Goal: Navigation & Orientation: Find specific page/section

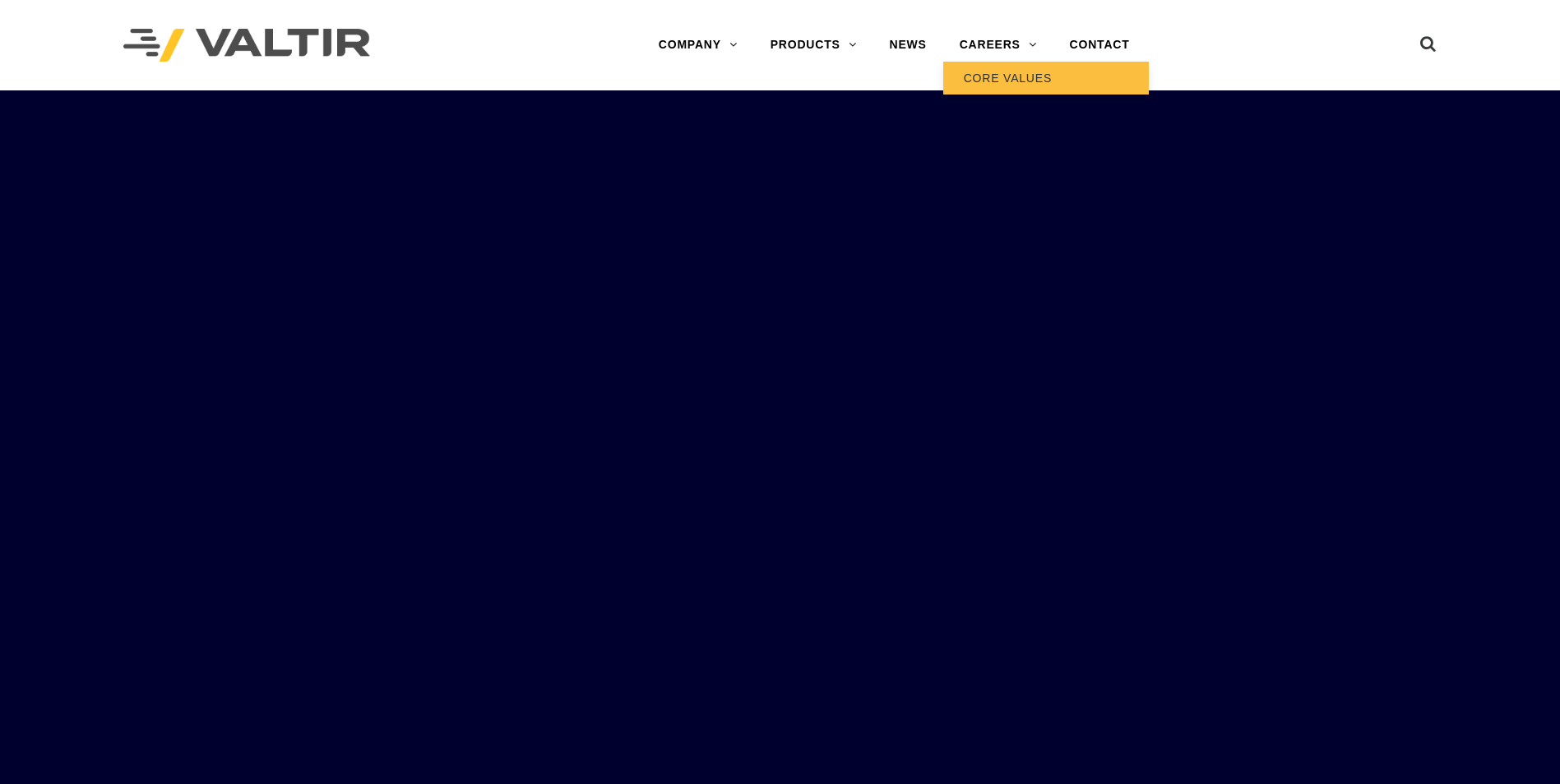
click at [983, 85] on link "CORE VALUES" at bounding box center [1046, 78] width 206 height 33
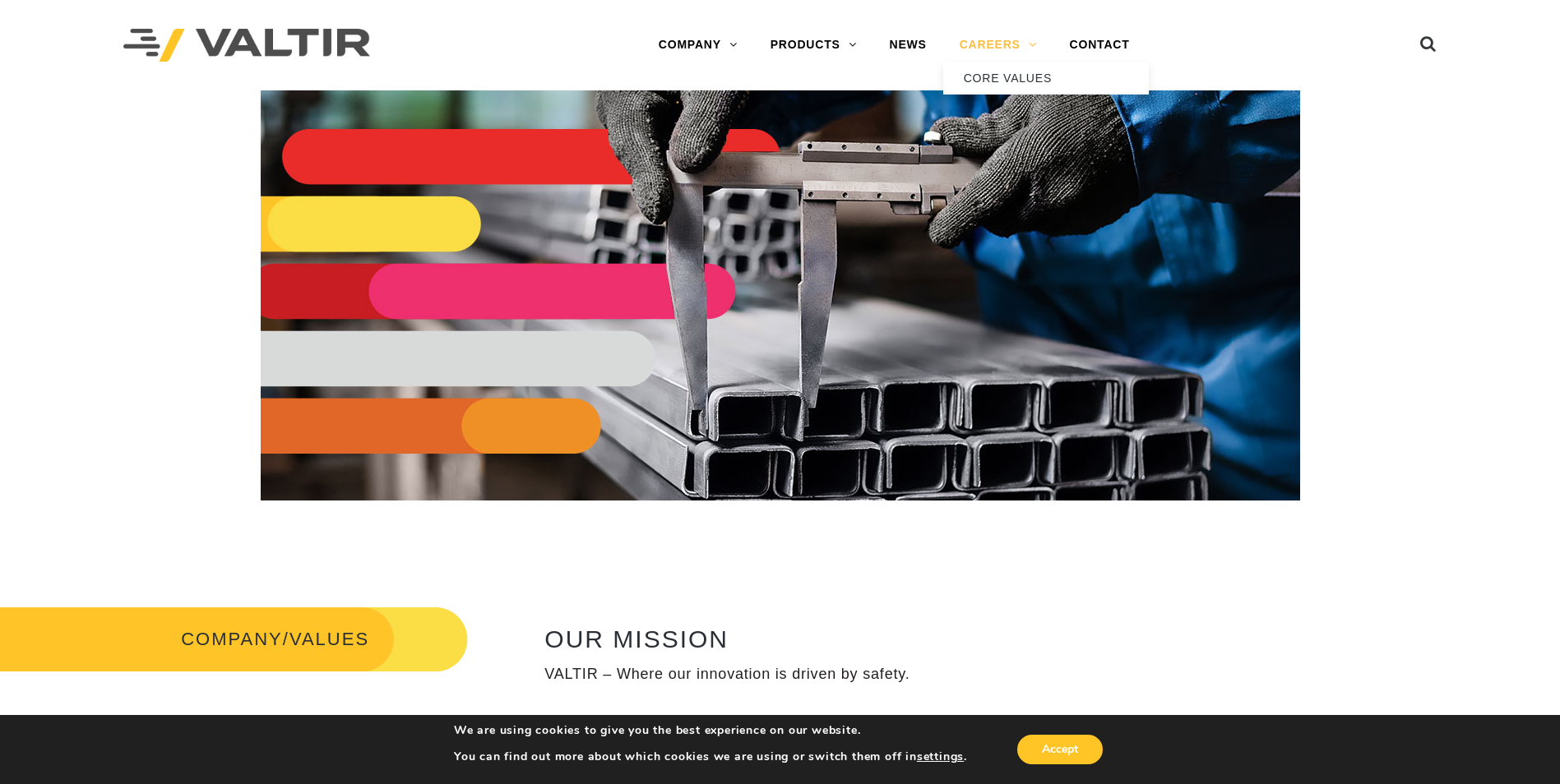
click at [976, 51] on link "CAREERS" at bounding box center [998, 44] width 110 height 33
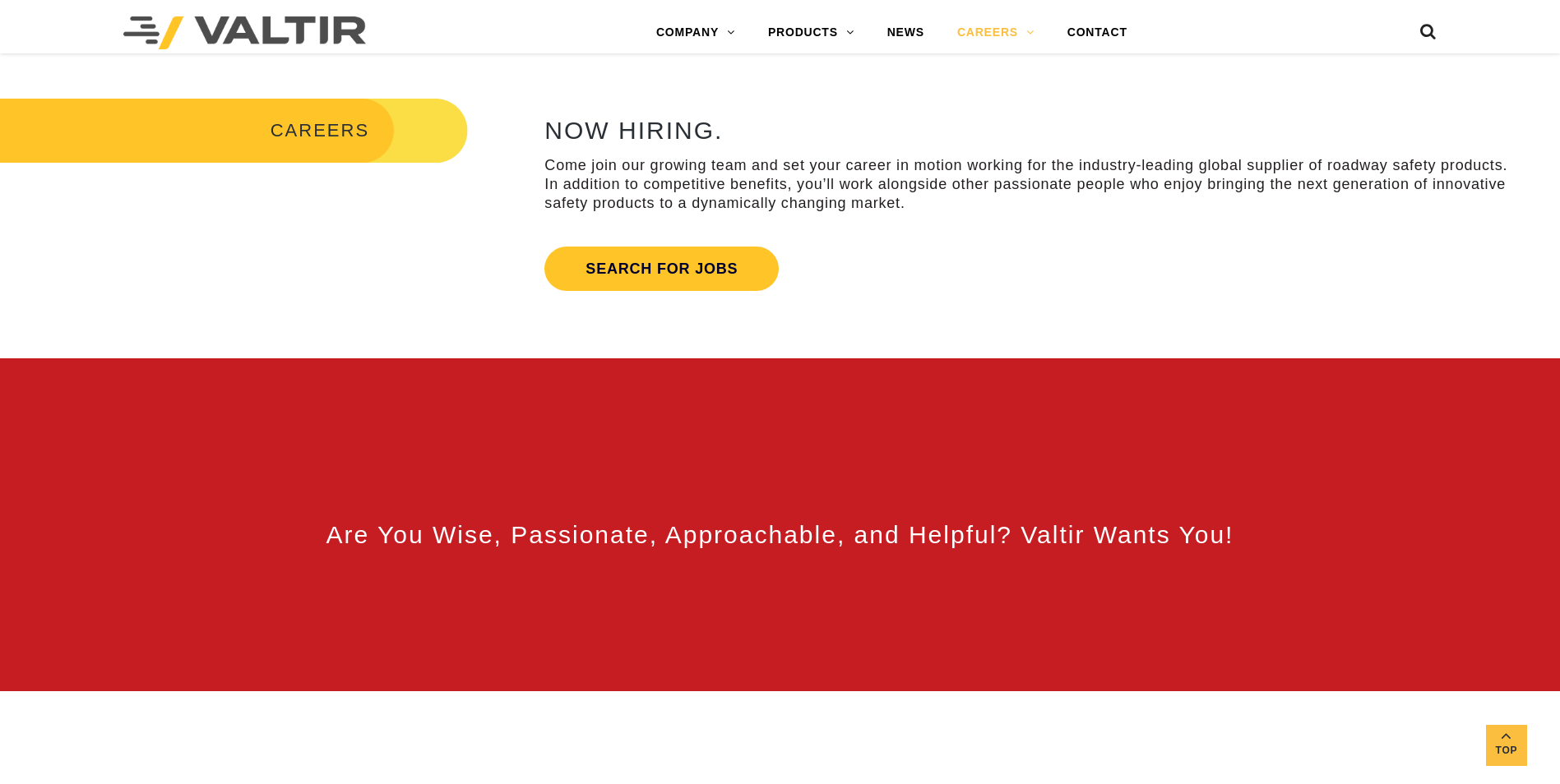
scroll to position [740, 0]
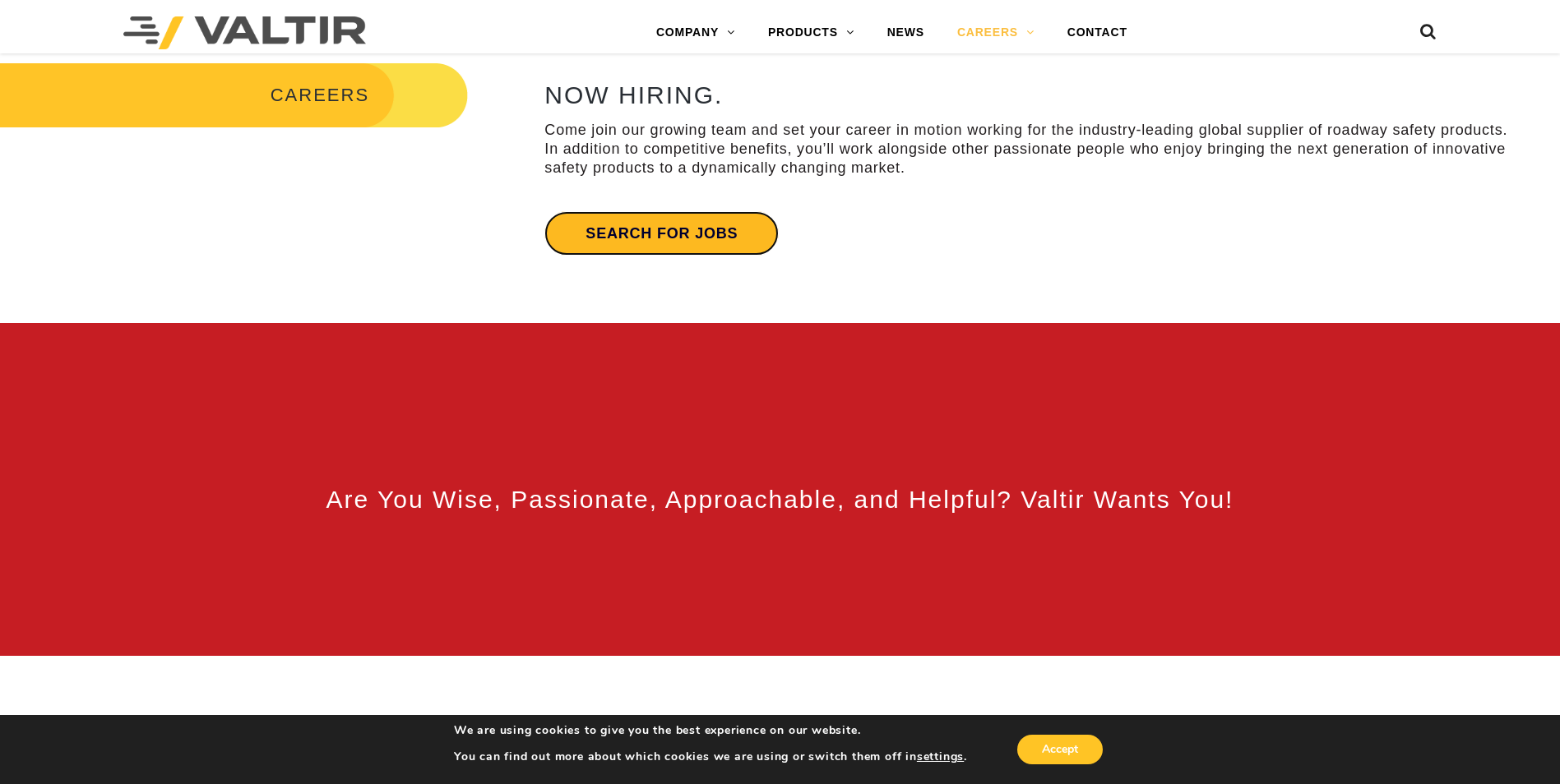
click at [685, 235] on link "Search for jobs" at bounding box center [661, 232] width 235 height 44
